Goal: Communication & Community: Answer question/provide support

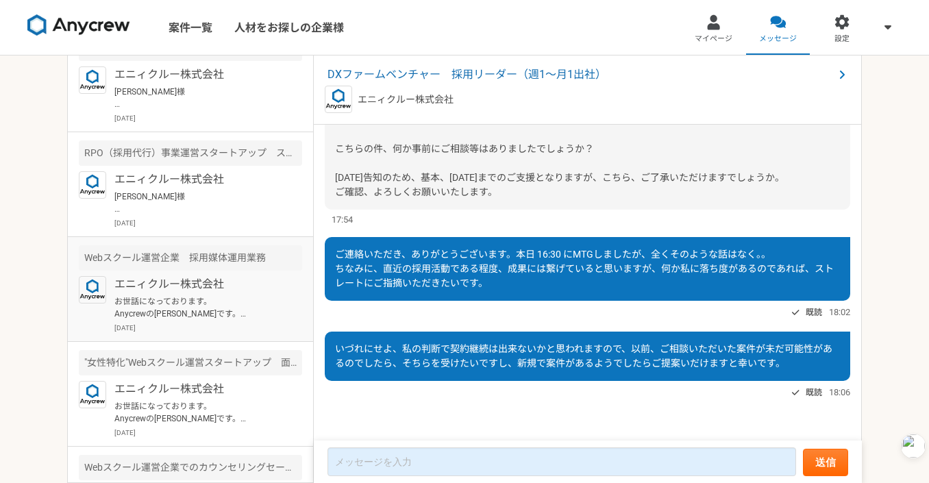
scroll to position [145, 0]
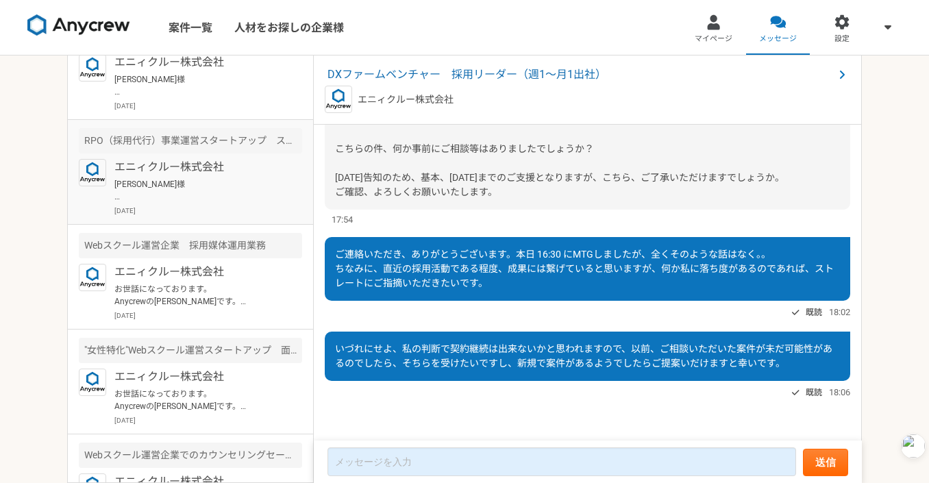
click at [212, 197] on p "[PERSON_NAME]様 ご連絡いただき、ありがとうございます。 別件につきまして、承知いたしました。 取り急ぎの対応となり、大変恐縮ではございますが、 …" at bounding box center [198, 190] width 169 height 25
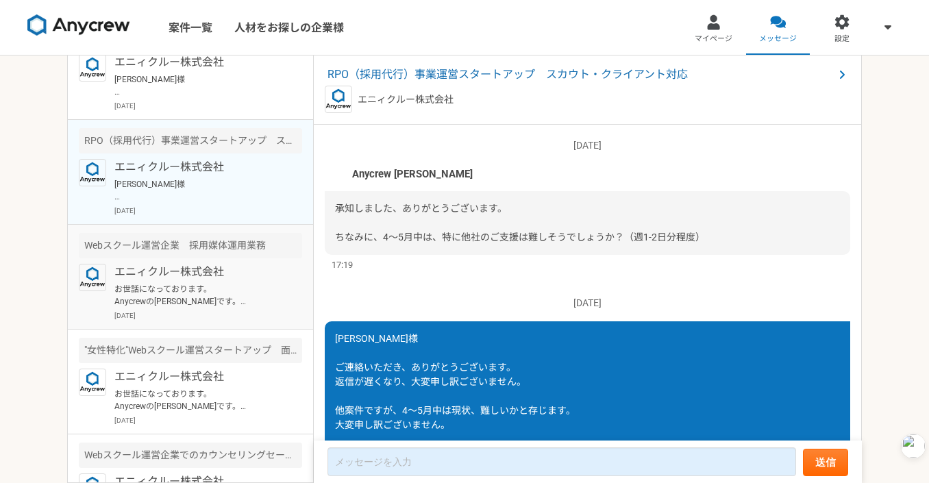
scroll to position [1963, 0]
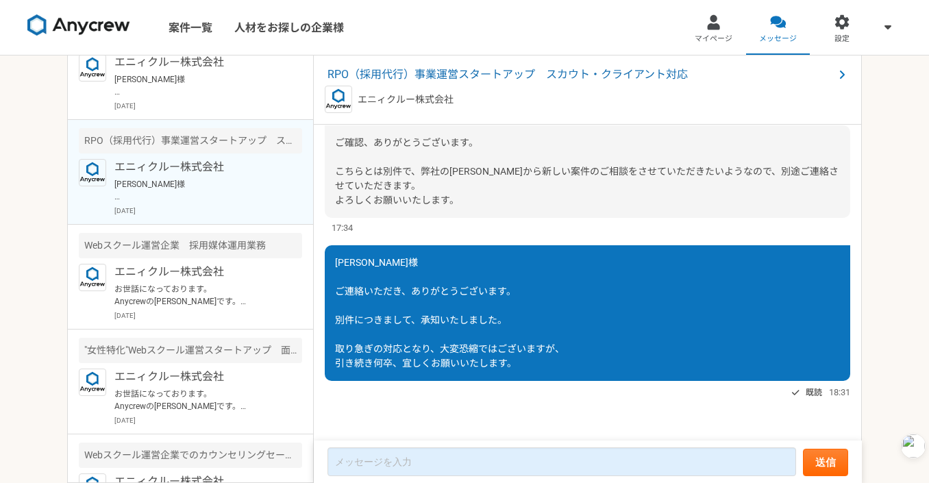
click at [328, 308] on div "[PERSON_NAME]様 ご連絡いただき、ありがとうございます。 別件につきまして、承知いたしました。 取り急ぎの対応となり、大変恐縮ではございますが、 …" at bounding box center [587, 313] width 525 height 136
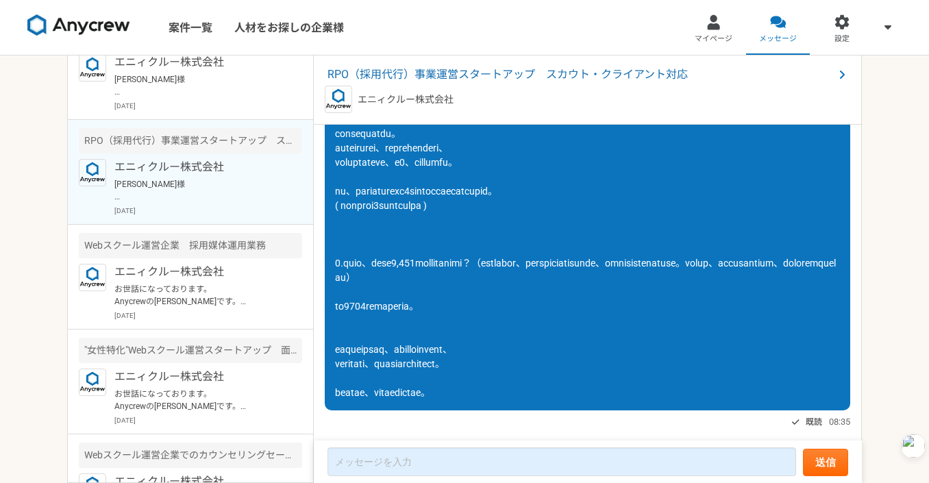
scroll to position [1527, 0]
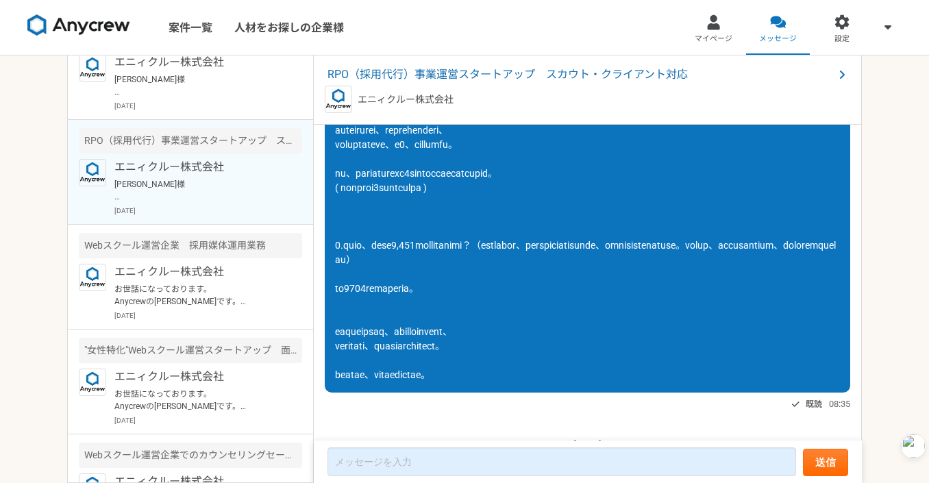
click at [403, 303] on div at bounding box center [587, 180] width 525 height 423
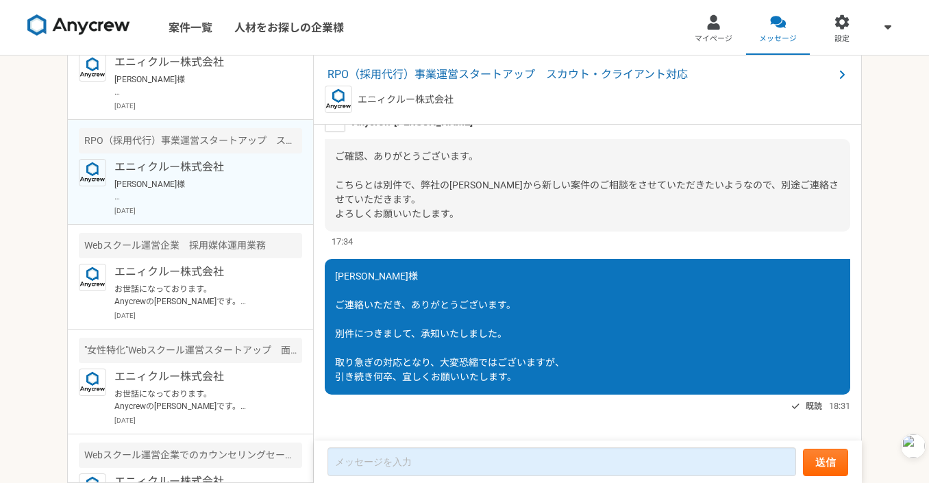
scroll to position [4212, 0]
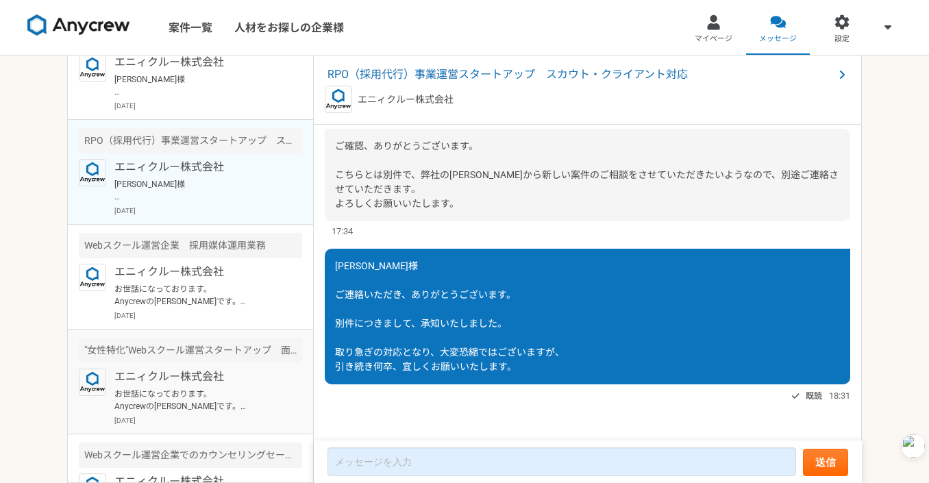
click at [232, 343] on div ""女性特化"Webスクール運営スタートアップ　面接業務" at bounding box center [190, 350] width 223 height 25
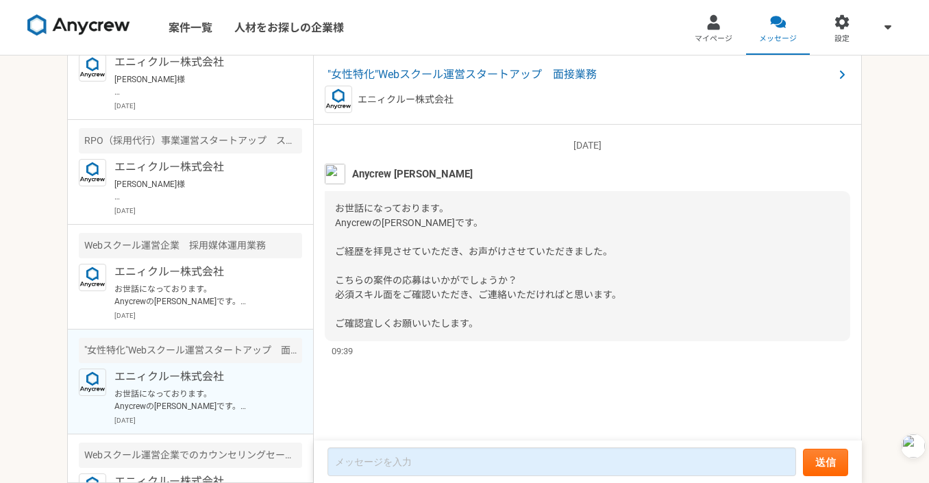
click at [247, 364] on article ""女性特化"Webスクール運営スタートアップ　面接業務 エニィクルー株式会社 お世話になっております。 Anycrewの[PERSON_NAME]です。 ご経…" at bounding box center [190, 381] width 245 height 105
click at [261, 310] on p "[DATE]" at bounding box center [208, 315] width 188 height 10
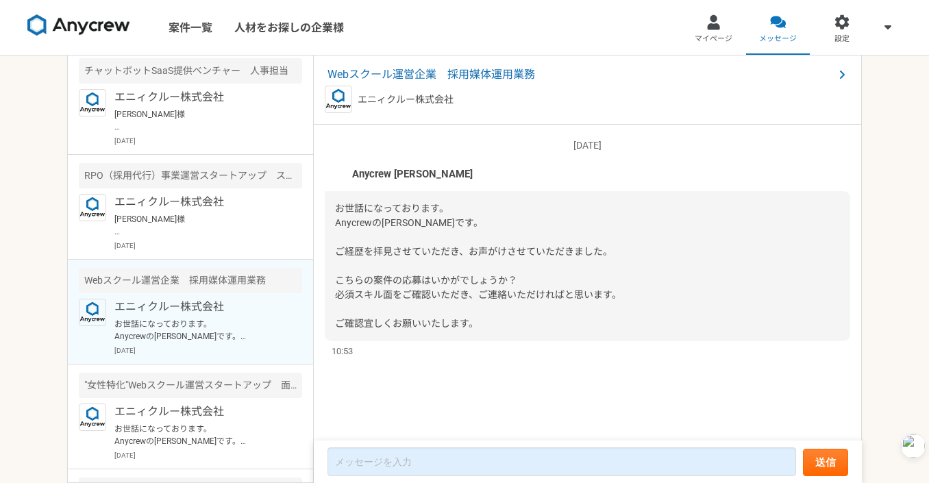
scroll to position [105, 0]
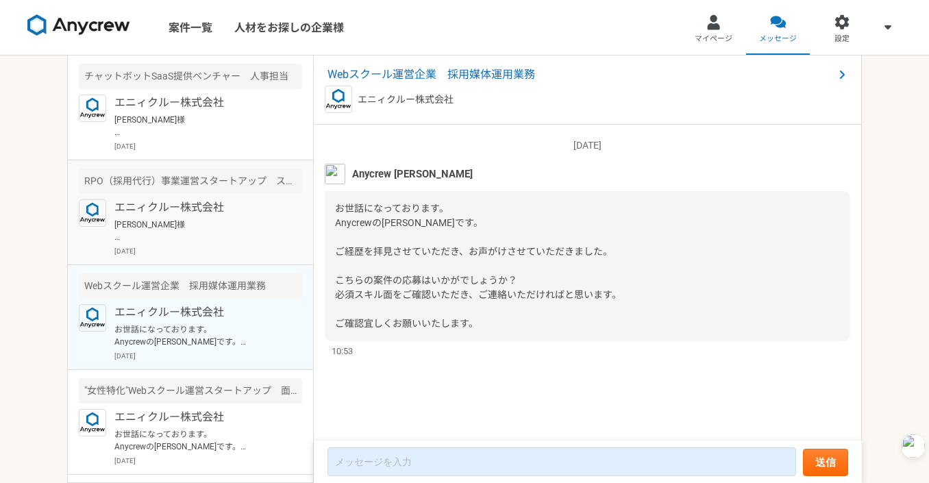
click at [257, 238] on p "[PERSON_NAME]様 ご連絡いただき、ありがとうございます。 別件につきまして、承知いたしました。 取り急ぎの対応となり、大変恐縮ではございますが、 …" at bounding box center [198, 230] width 169 height 25
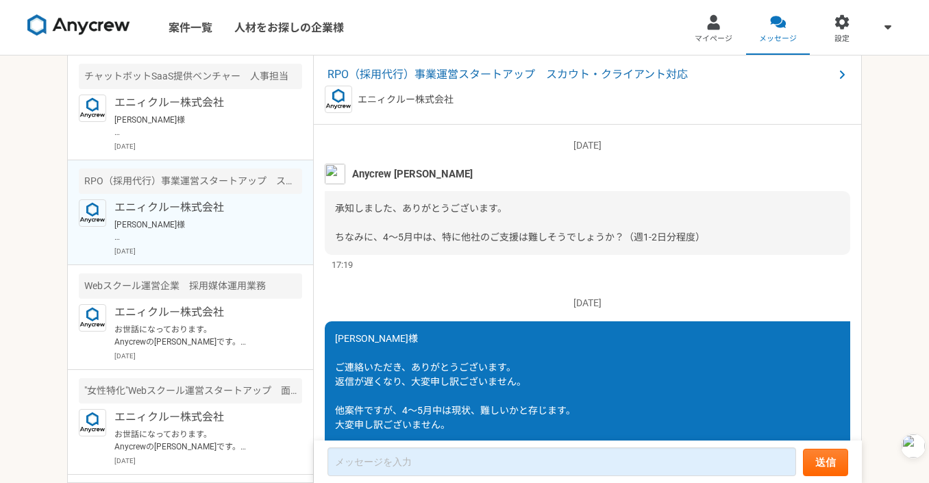
scroll to position [1963, 0]
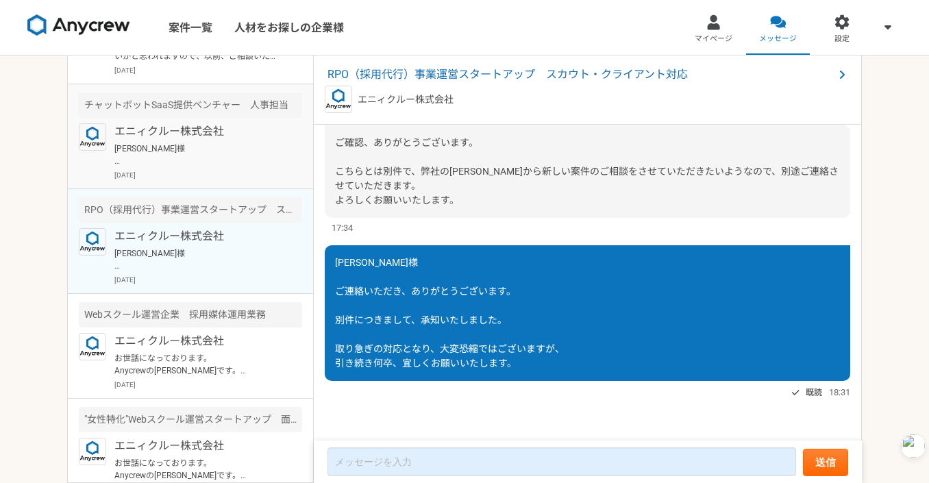
click at [254, 157] on p "[PERSON_NAME]様 ご連絡いただき、ありがとうございます。 こちらの件につきまして、承知いたしました。 取り急ぎの対応となり、大変恐縮ではございます…" at bounding box center [198, 154] width 169 height 25
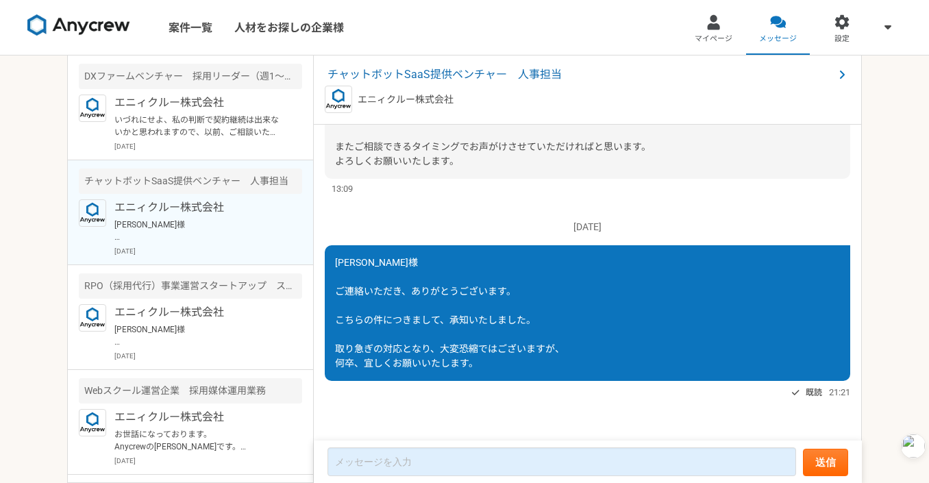
click at [395, 302] on div "[PERSON_NAME]様 ご連絡いただき、ありがとうございます。 こちらの件につきまして、承知いたしました。 取り急ぎの対応となり、大変恐縮ではございます…" at bounding box center [587, 313] width 525 height 136
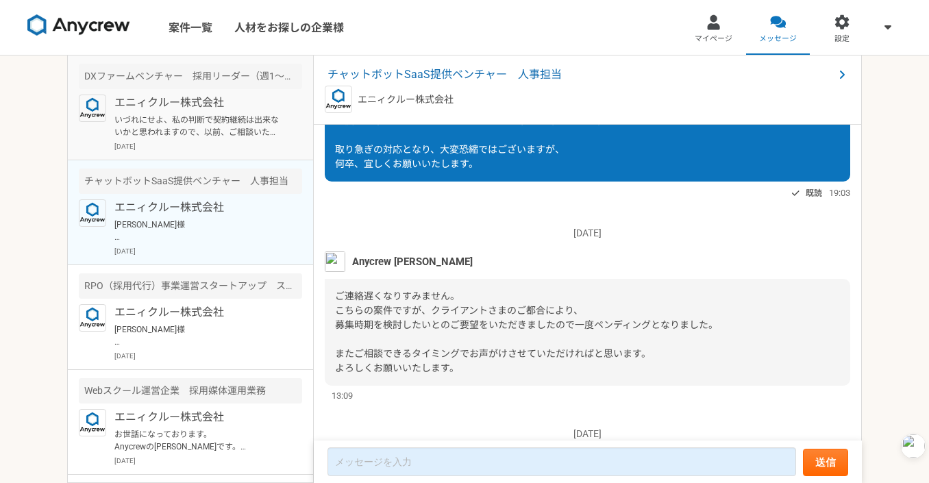
click at [258, 116] on p "いづれにせよ、私の判断で契約継続は出来ないかと思われますので、以前、ご相談いただいた案件が未だ可能性があるのでしたら、そちらを受けたいですし、新規で案件がある…" at bounding box center [198, 126] width 169 height 25
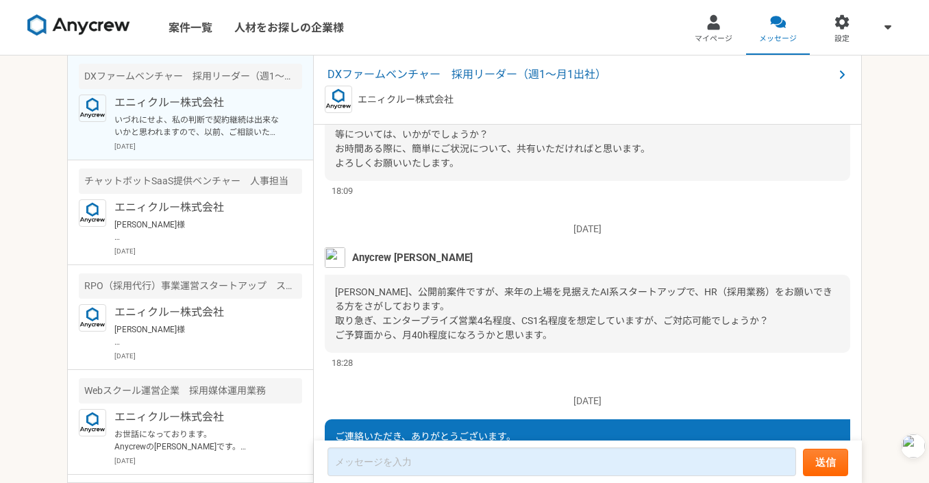
scroll to position [1410, 0]
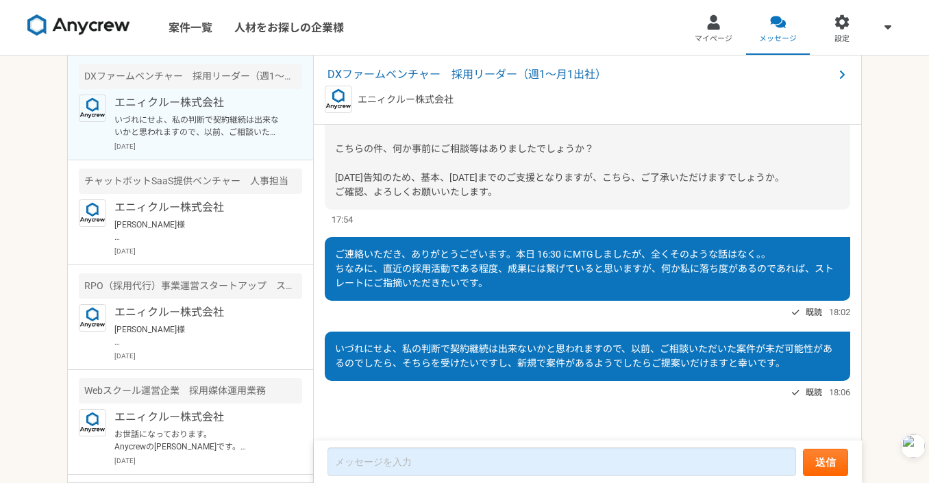
click at [386, 342] on div "いづれにせよ、私の判断で契約継続は出来ないかと思われますので、以前、ご相談いただいた案件が未だ可能性があるのでしたら、そちらを受けたいですし、新規で案件がある…" at bounding box center [587, 356] width 525 height 49
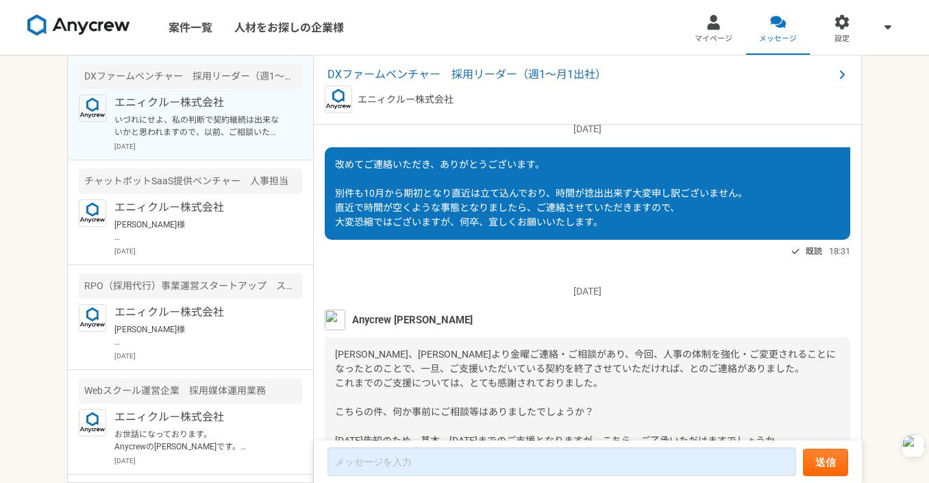
scroll to position [1105, 0]
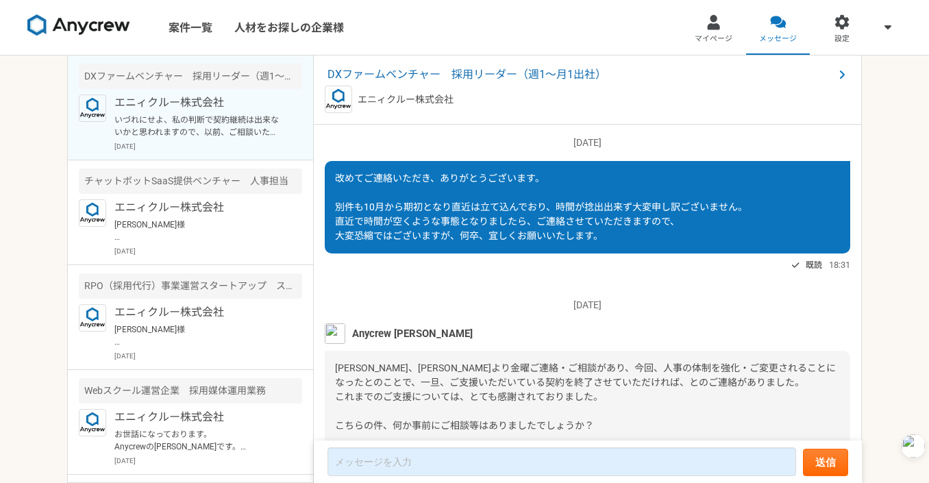
click at [334, 344] on img at bounding box center [335, 333] width 21 height 21
click at [462, 409] on span "[PERSON_NAME]、[PERSON_NAME]より金曜ご連絡・ご相談があり、今回、人事の体制を強化・ご変更されることになったとのことで、一旦、ご支援い…" at bounding box center [585, 418] width 501 height 112
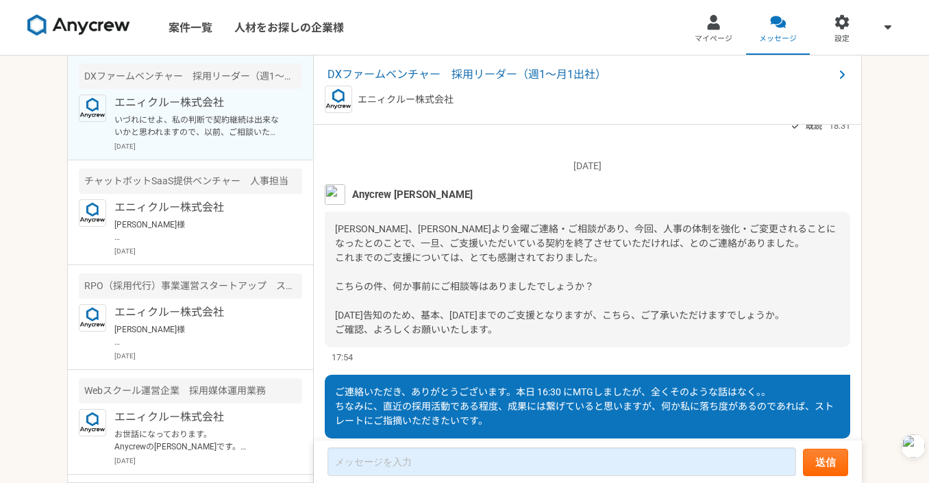
scroll to position [1266, 0]
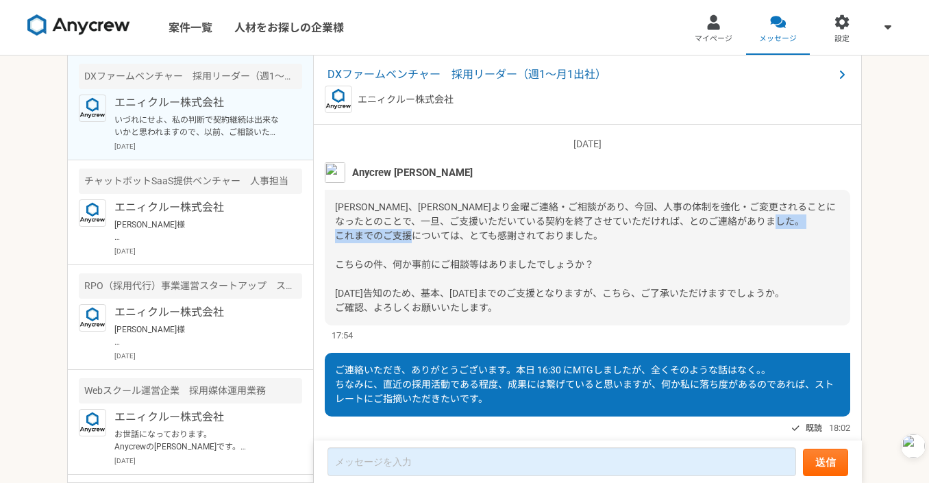
drag, startPoint x: 462, startPoint y: 264, endPoint x: 571, endPoint y: 264, distance: 109.6
click at [571, 264] on span "[PERSON_NAME]、[PERSON_NAME]より金曜ご連絡・ご相談があり、今回、人事の体制を強化・ご変更されることになったとのことで、一旦、ご支援い…" at bounding box center [585, 257] width 501 height 112
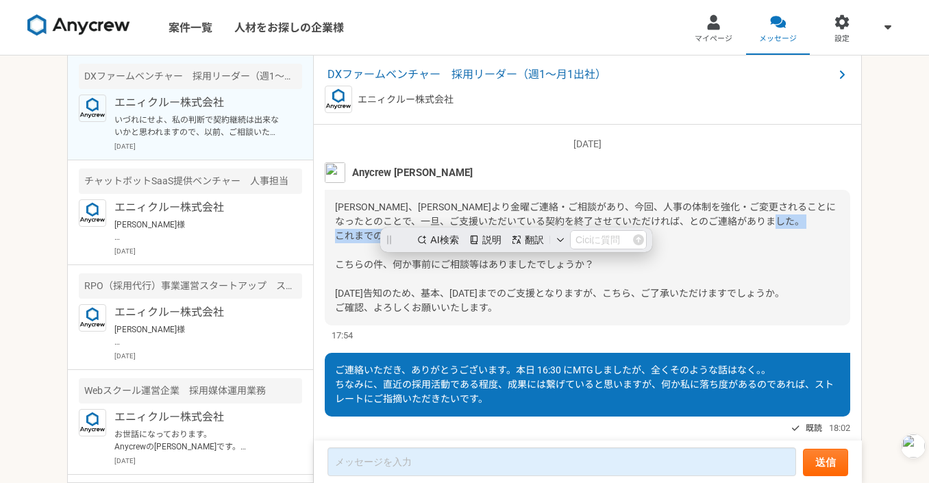
scroll to position [0, 0]
click at [571, 264] on span "[PERSON_NAME]、[PERSON_NAME]より金曜ご連絡・ご相談があり、今回、人事の体制を強化・ご変更されることになったとのことで、一旦、ご支援い…" at bounding box center [585, 257] width 501 height 112
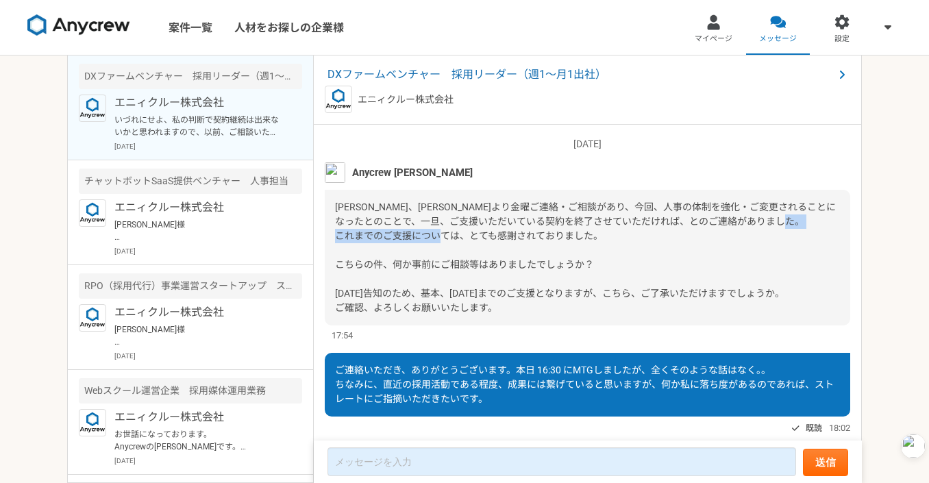
drag, startPoint x: 467, startPoint y: 264, endPoint x: 612, endPoint y: 264, distance: 144.5
click at [612, 264] on div "[PERSON_NAME]、[PERSON_NAME]より金曜ご連絡・ご相談があり、今回、人事の体制を強化・ご変更されることになったとのことで、一旦、ご支援い…" at bounding box center [587, 258] width 525 height 136
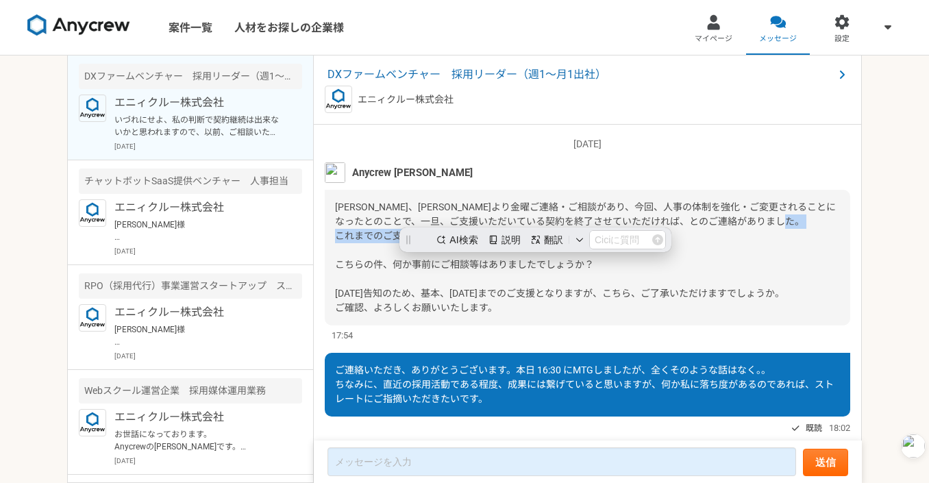
click at [612, 264] on div "[PERSON_NAME]、[PERSON_NAME]より金曜ご連絡・ご相談があり、今回、人事の体制を強化・ご変更されることになったとのことで、一旦、ご支援い…" at bounding box center [587, 258] width 525 height 136
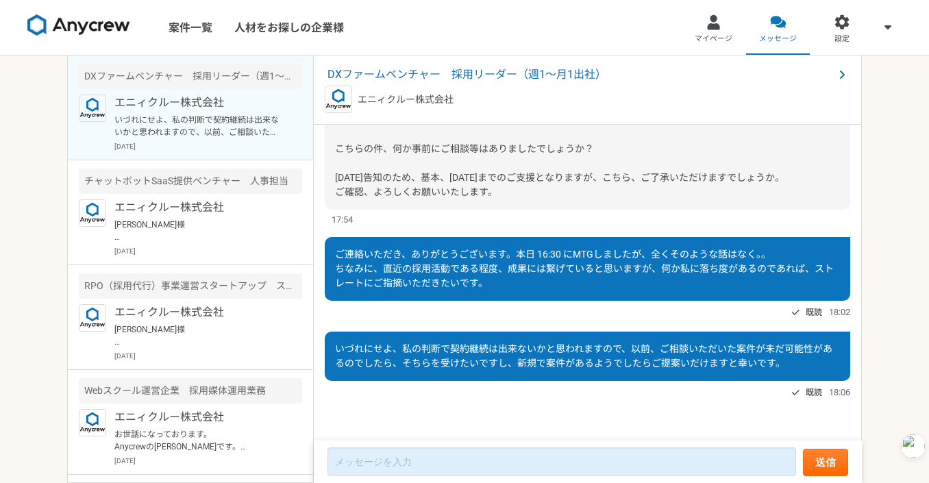
scroll to position [1410, 0]
drag, startPoint x: 388, startPoint y: 261, endPoint x: 526, endPoint y: 261, distance: 137.7
click at [518, 261] on div "ご連絡いただき、ありがとうございます。本日 16:30 にMTGしましたが、全くそのような話はなく。。 ちなみに、直近の採用活動である程度、成果には繋げている…" at bounding box center [587, 269] width 525 height 64
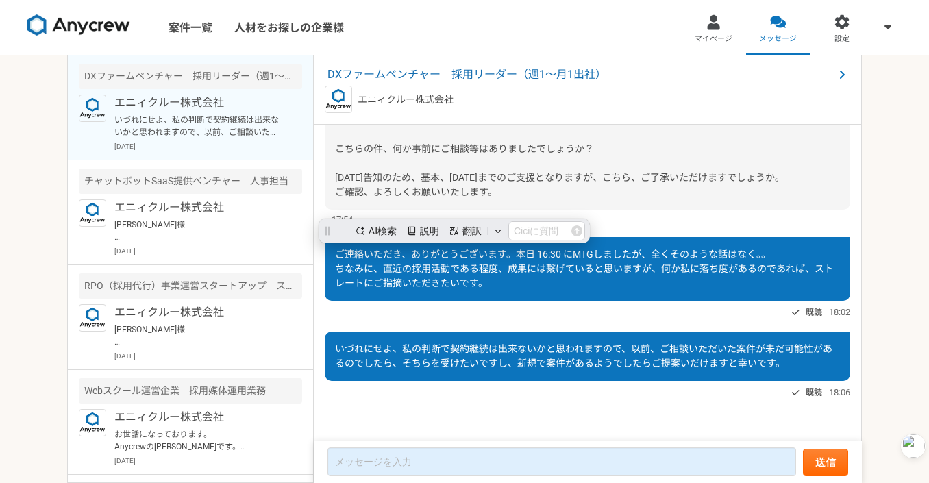
click at [529, 273] on span "ご連絡いただき、ありがとうございます。本日 16:30 にMTGしましたが、全くそのような話はなく。。 ちなみに、直近の採用活動である程度、成果には繋げている…" at bounding box center [584, 269] width 499 height 40
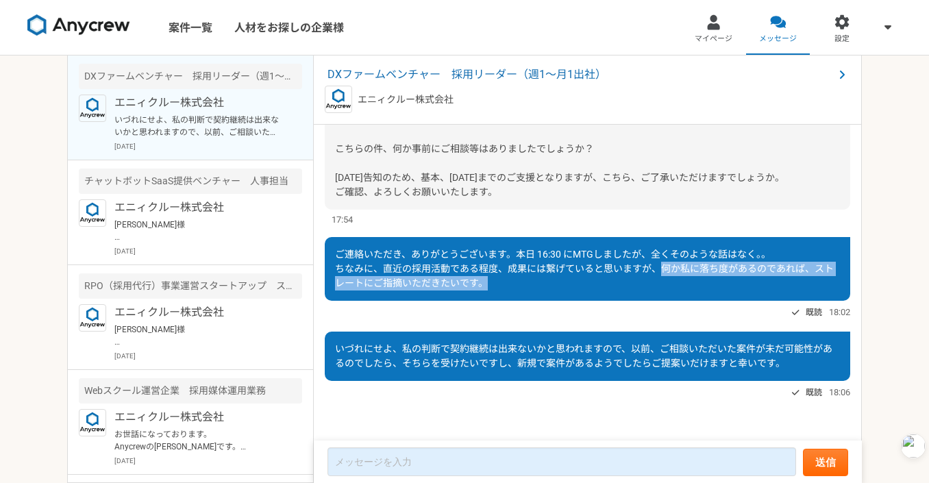
drag, startPoint x: 659, startPoint y: 266, endPoint x: 800, endPoint y: 293, distance: 143.6
click at [803, 293] on div "ご連絡いただき、ありがとうございます。本日 16:30 にMTGしましたが、全くそのような話はなく。。 ちなみに、直近の採用活動である程度、成果には繋げている…" at bounding box center [587, 269] width 525 height 64
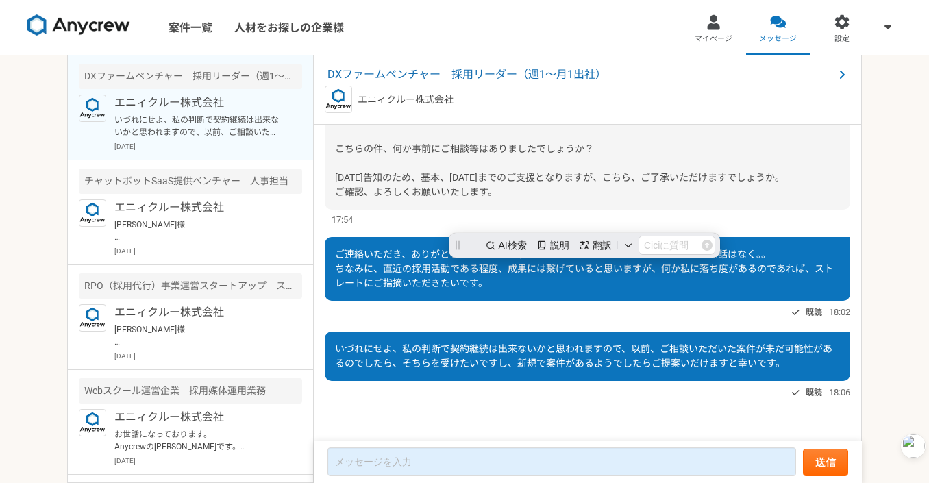
click at [764, 314] on div "既読 18:02" at bounding box center [587, 312] width 525 height 16
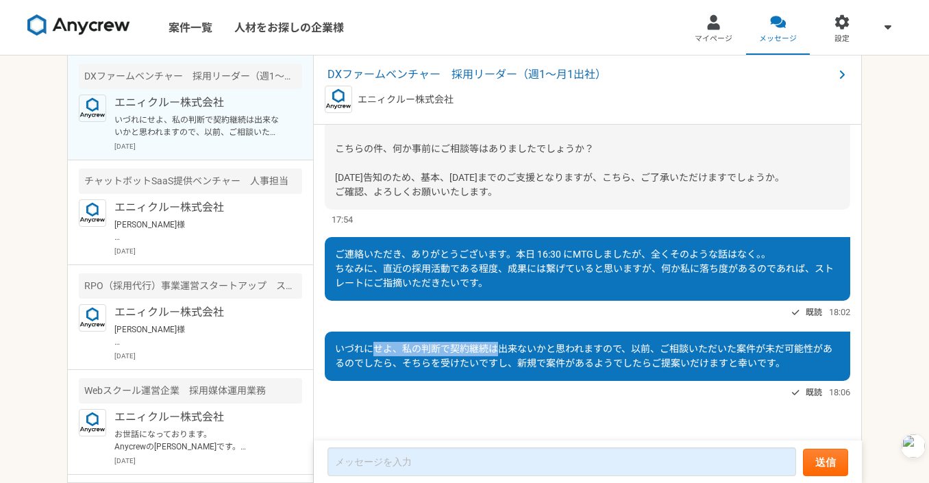
drag, startPoint x: 401, startPoint y: 349, endPoint x: 497, endPoint y: 348, distance: 95.9
click at [497, 349] on span "いづれにせよ、私の判断で契約継続は出来ないかと思われますので、以前、ご相談いただいた案件が未だ可能性があるのでしたら、そちらを受けたいですし、新規で案件がある…" at bounding box center [583, 355] width 497 height 25
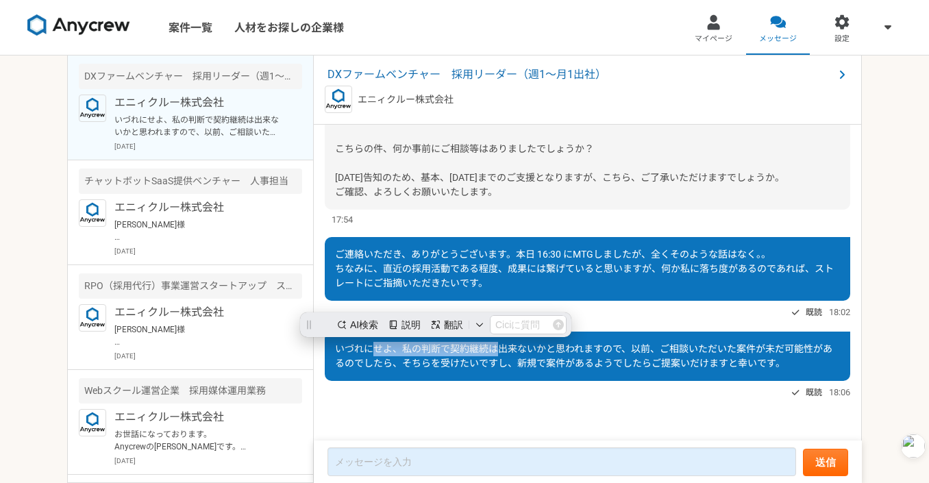
click at [497, 348] on span "いづれにせよ、私の判断で契約継続は出来ないかと思われますので、以前、ご相談いただいた案件が未だ可能性があるのでしたら、そちらを受けたいですし、新規で案件がある…" at bounding box center [583, 355] width 497 height 25
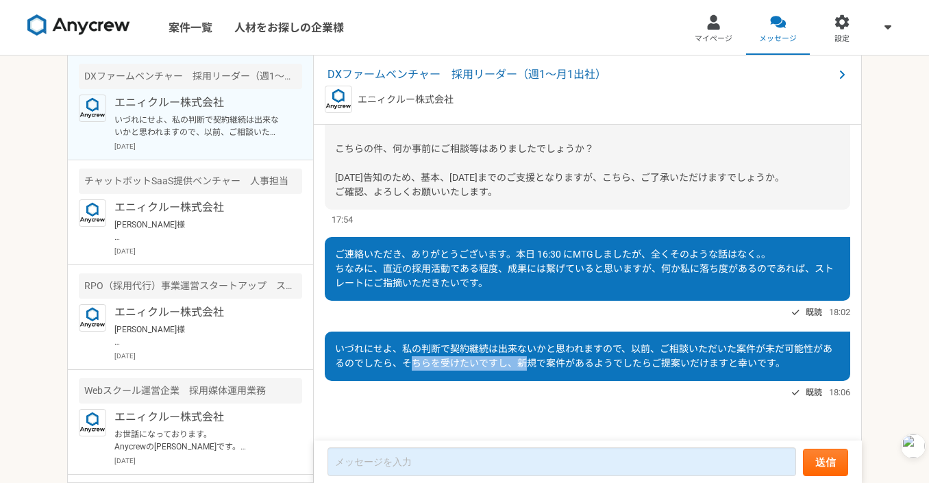
drag, startPoint x: 415, startPoint y: 363, endPoint x: 540, endPoint y: 363, distance: 125.3
click at [540, 363] on span "いづれにせよ、私の判断で契約継続は出来ないかと思われますので、以前、ご相談いただいた案件が未だ可能性があるのでしたら、そちらを受けたいですし、新規で案件がある…" at bounding box center [583, 355] width 497 height 25
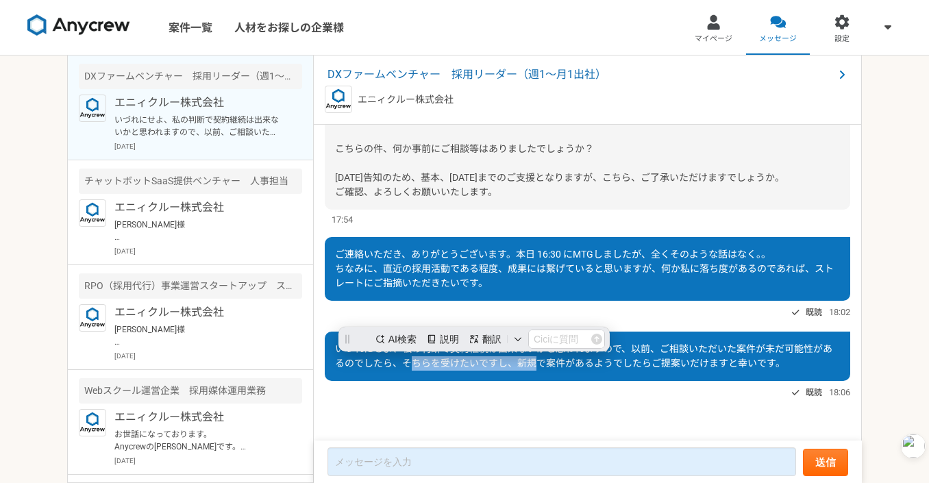
click at [540, 363] on span "いづれにせよ、私の判断で契約継続は出来ないかと思われますので、以前、ご相談いただいた案件が未だ可能性があるのでしたら、そちらを受けたいですし、新規で案件がある…" at bounding box center [583, 355] width 497 height 25
